Goal: Information Seeking & Learning: Learn about a topic

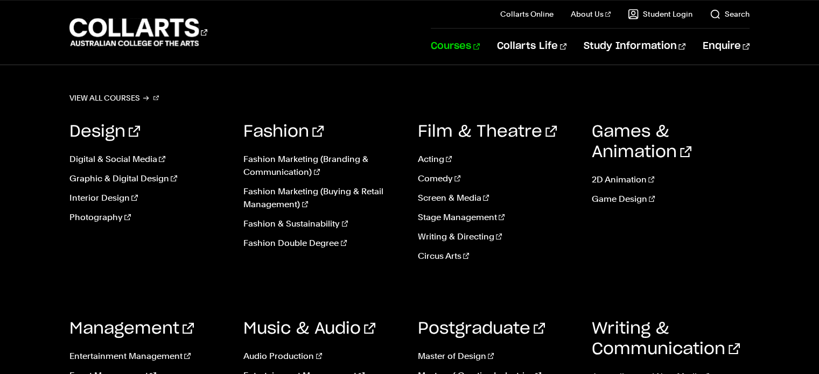
scroll to position [1436, 0]
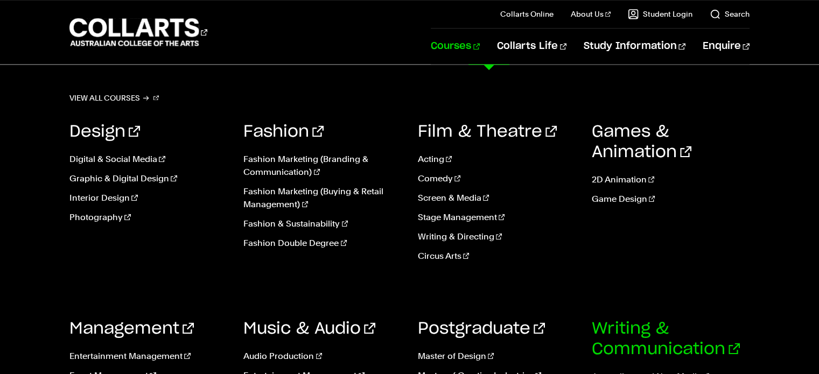
click at [616, 338] on link "Writing & Communication" at bounding box center [666, 339] width 148 height 37
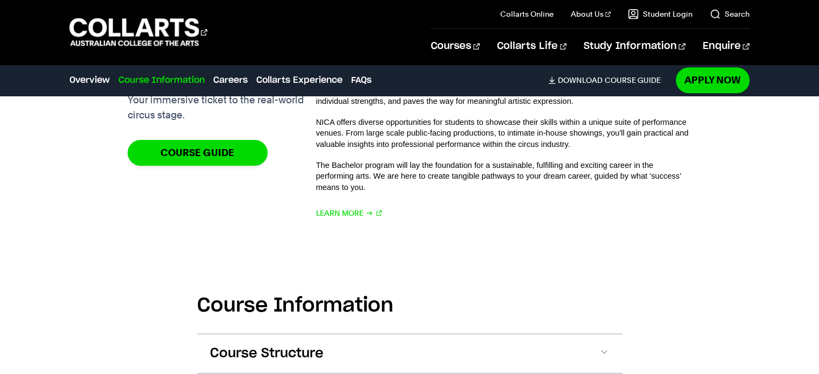
scroll to position [915, 0]
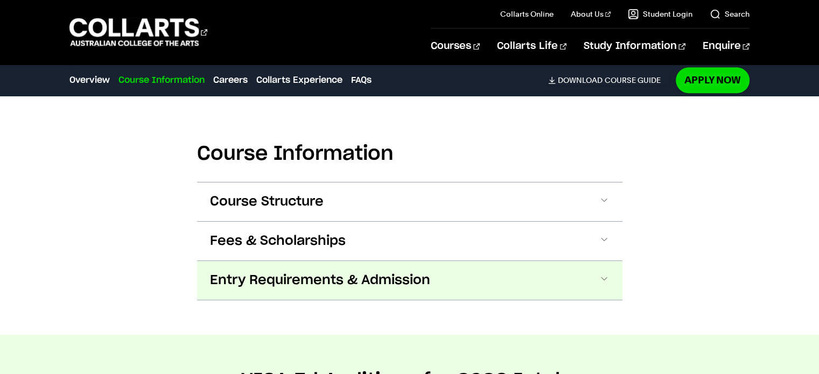
click at [498, 278] on button "Entry Requirements & Admission" at bounding box center [409, 280] width 425 height 39
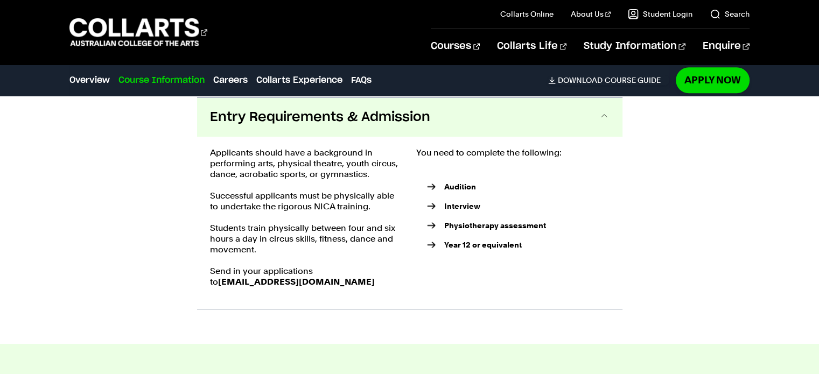
scroll to position [971, 0]
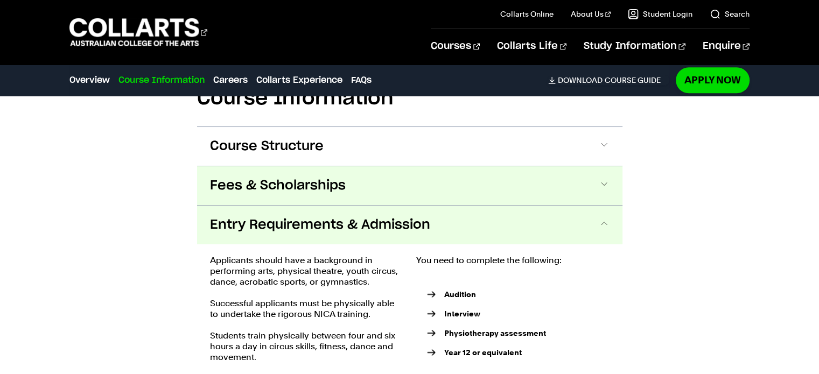
click at [329, 180] on span "Fees & Scholarships" at bounding box center [278, 185] width 136 height 17
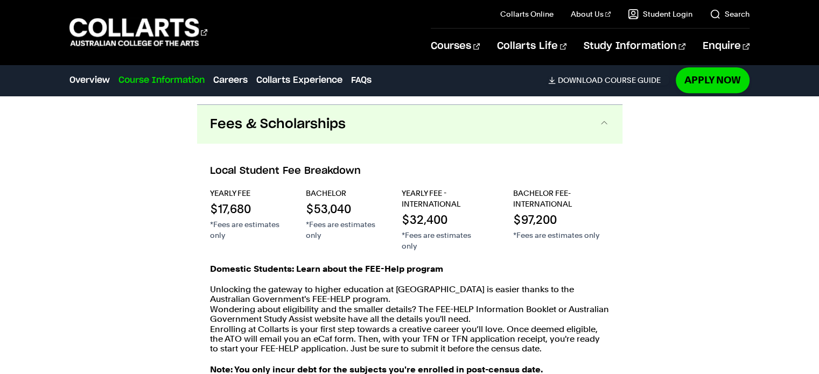
scroll to position [1039, 0]
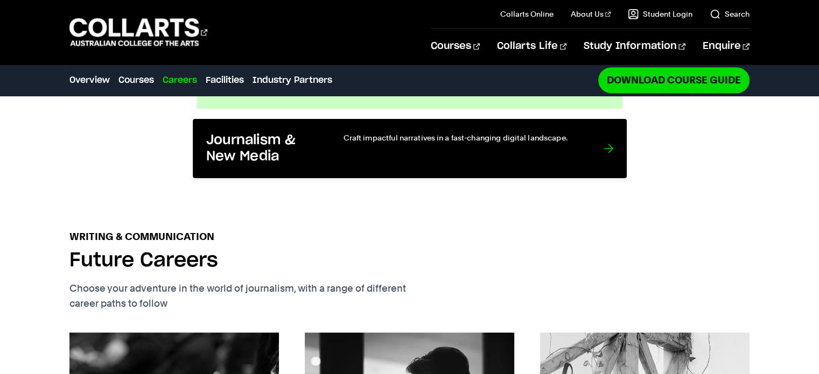
scroll to position [1077, 0]
